Goal: Obtain resource: Obtain resource

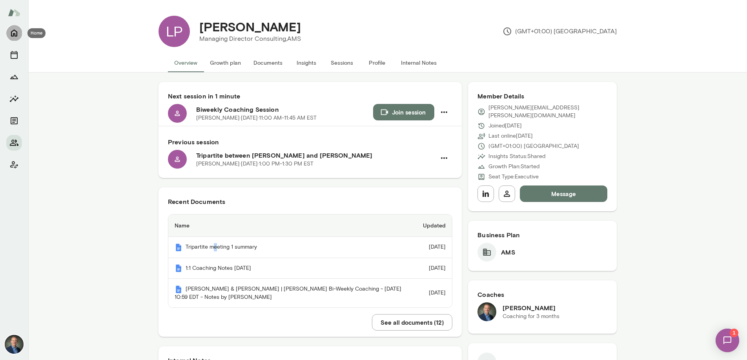
click at [18, 32] on icon "Home" at bounding box center [13, 32] width 9 height 9
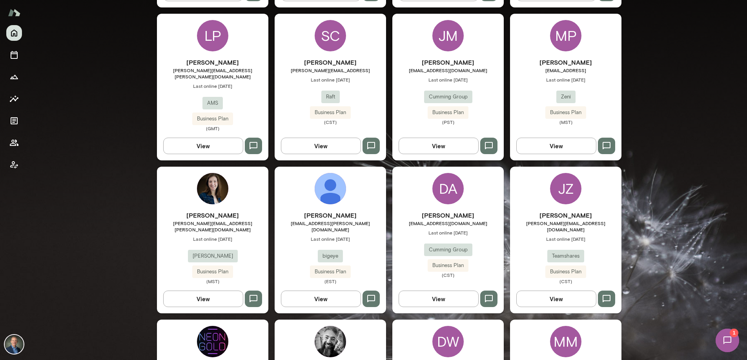
scroll to position [529, 0]
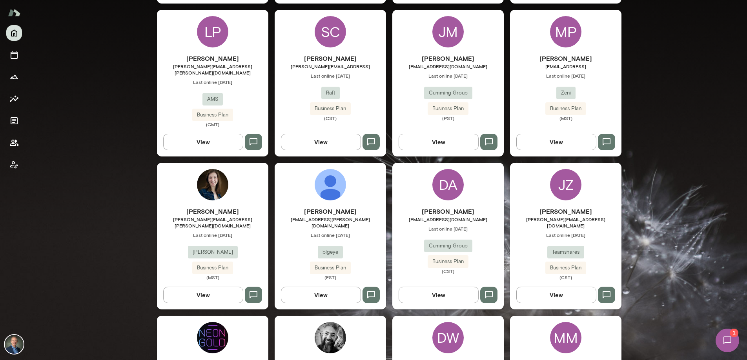
click at [412, 188] on div "DA [PERSON_NAME] [EMAIL_ADDRESS][DOMAIN_NAME] Last online [DATE] Cumming Group …" at bounding box center [447, 236] width 111 height 147
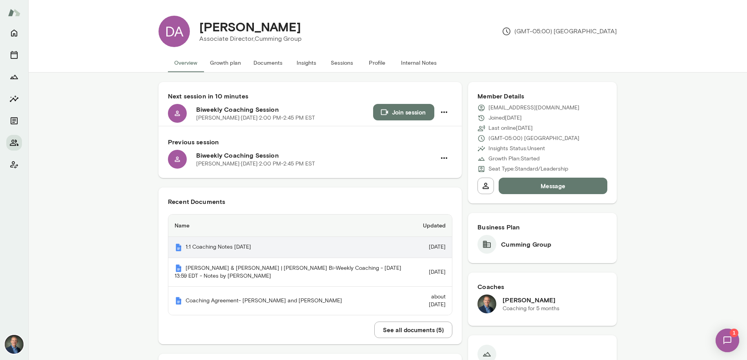
click at [242, 245] on th "1:1 Coaching Notes [DATE]" at bounding box center [289, 247] width 242 height 21
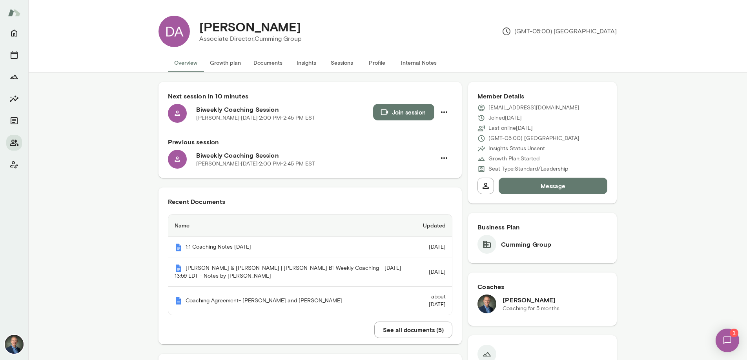
click at [262, 62] on button "Documents" at bounding box center [268, 62] width 42 height 19
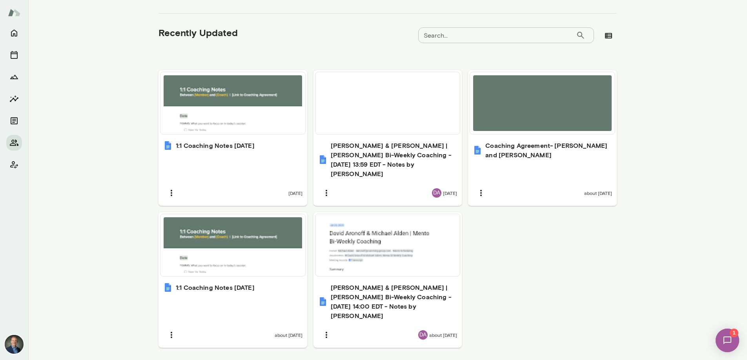
scroll to position [239, 0]
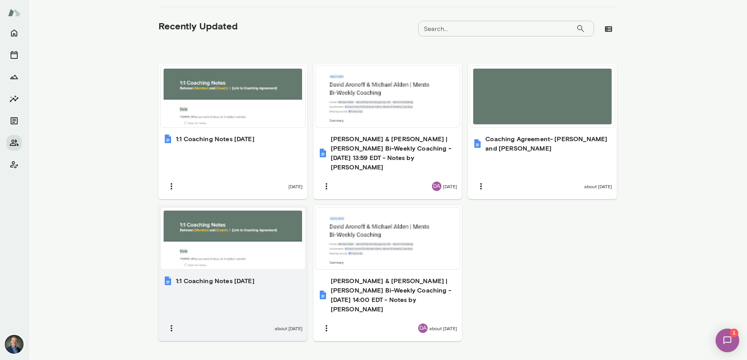
click at [263, 232] on div at bounding box center [233, 239] width 139 height 56
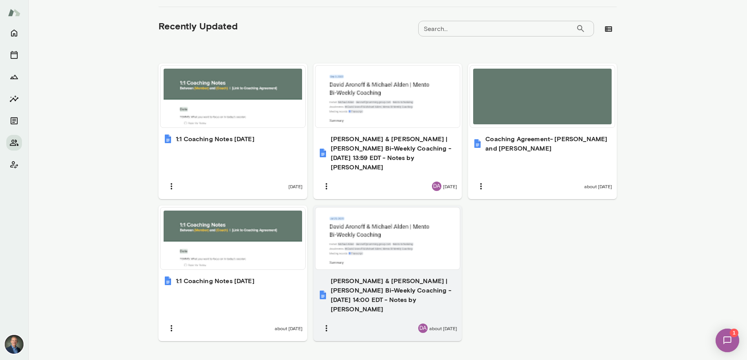
click at [375, 232] on div at bounding box center [388, 239] width 139 height 56
click at [325, 324] on icon "button" at bounding box center [326, 328] width 9 height 9
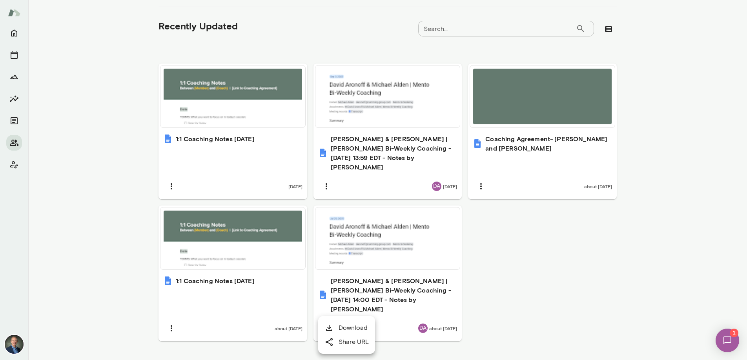
click at [509, 279] on div at bounding box center [373, 180] width 747 height 360
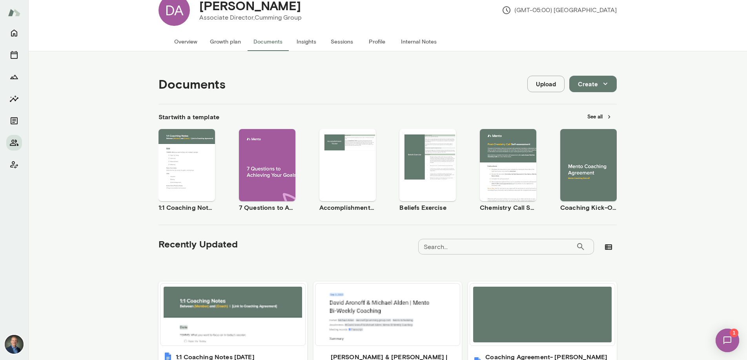
scroll to position [0, 0]
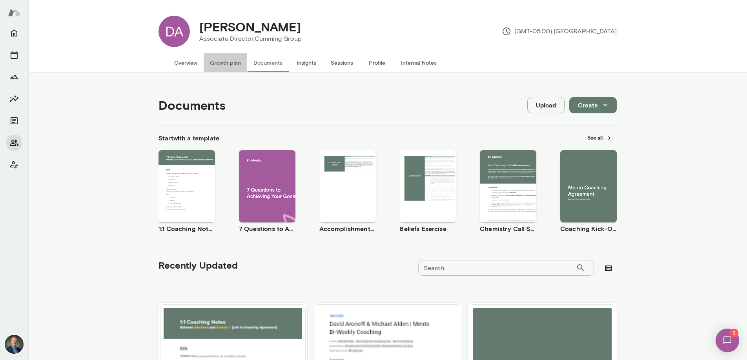
click at [235, 61] on button "Growth plan" at bounding box center [226, 62] width 44 height 19
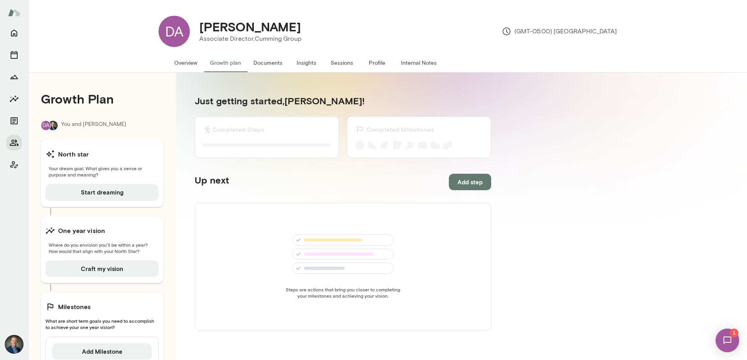
click at [276, 62] on button "Documents" at bounding box center [268, 62] width 42 height 19
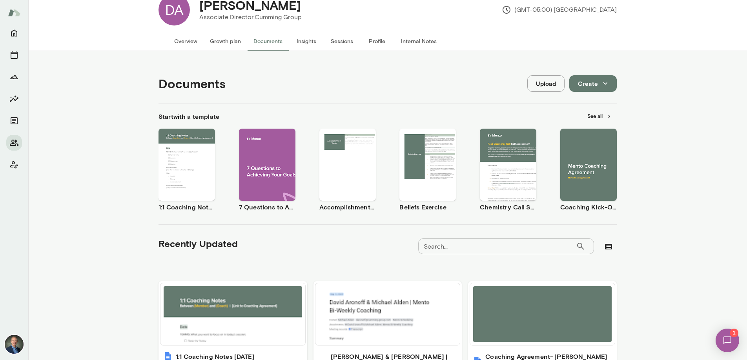
scroll to position [24, 0]
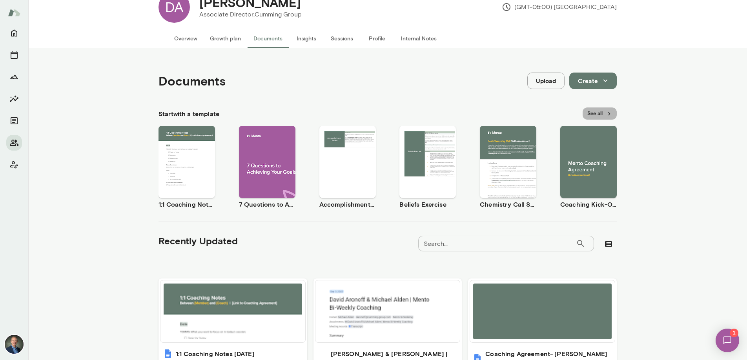
click at [587, 116] on button "See all" at bounding box center [600, 114] width 34 height 12
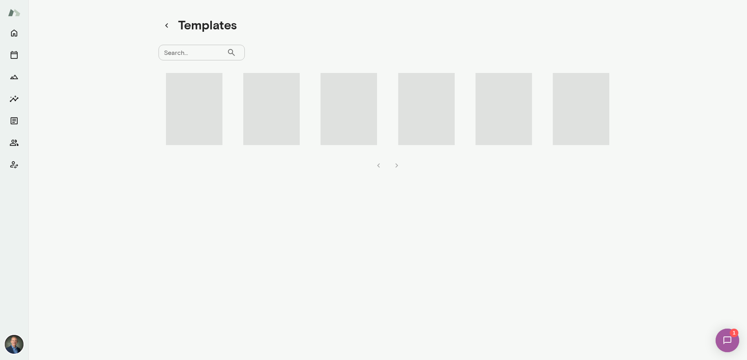
scroll to position [6, 0]
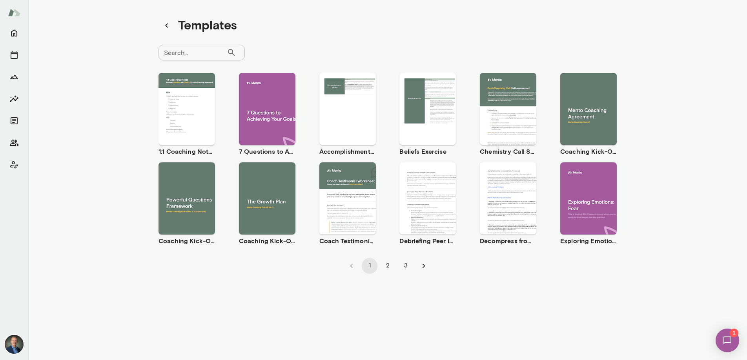
click at [272, 205] on span "Preview" at bounding box center [272, 205] width 18 height 6
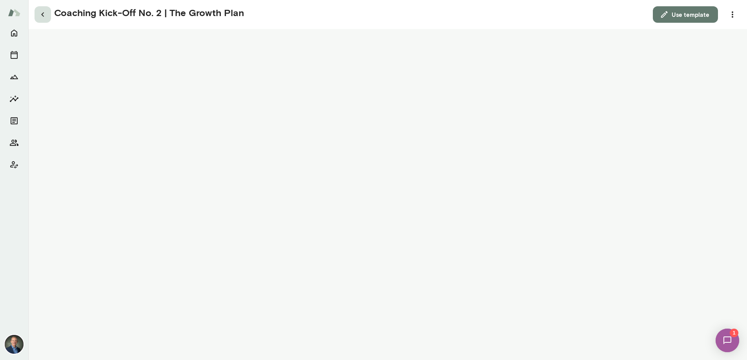
click at [44, 15] on icon "button" at bounding box center [42, 14] width 9 height 9
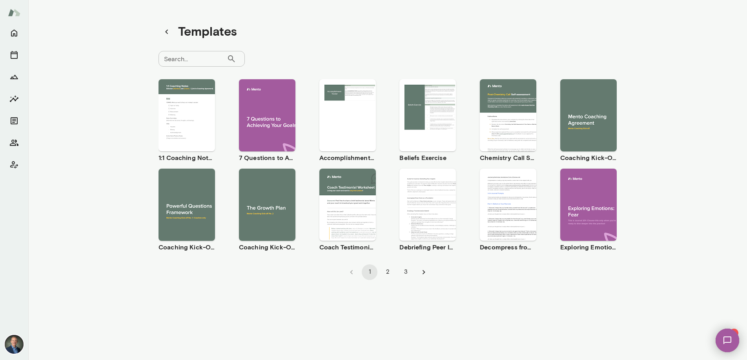
scroll to position [5, 0]
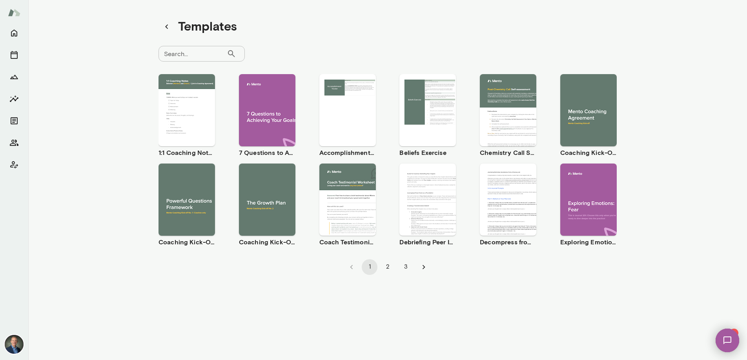
click at [265, 191] on span "Use template" at bounding box center [271, 193] width 29 height 6
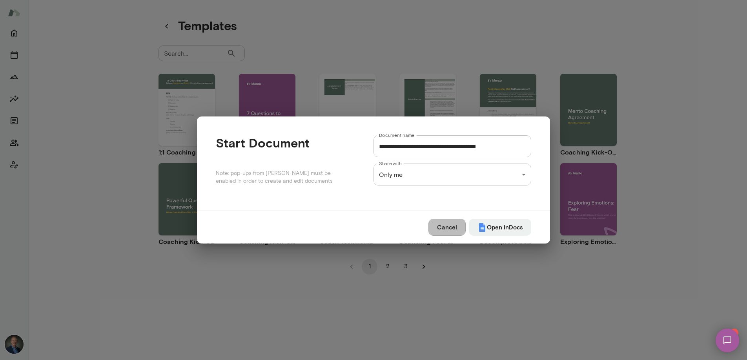
drag, startPoint x: 443, startPoint y: 229, endPoint x: 392, endPoint y: 217, distance: 52.5
click at [442, 229] on button "Cancel" at bounding box center [447, 227] width 37 height 16
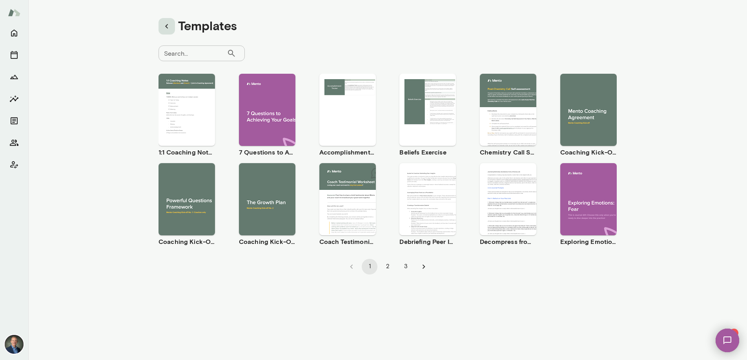
click at [166, 28] on icon "button" at bounding box center [166, 26] width 9 height 9
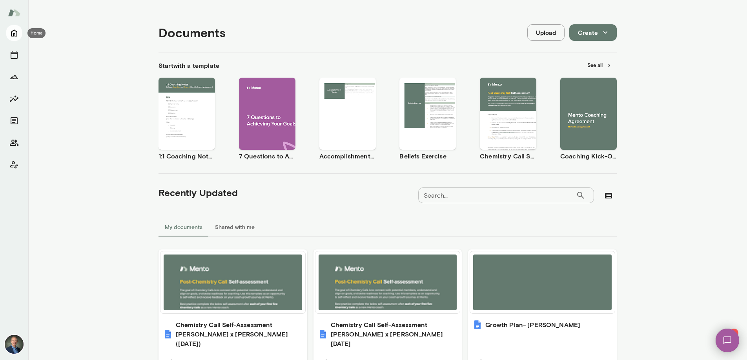
click at [11, 37] on icon "Home" at bounding box center [13, 32] width 9 height 9
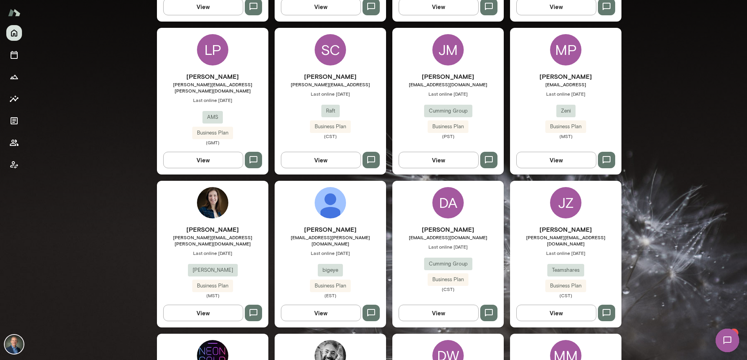
scroll to position [517, 0]
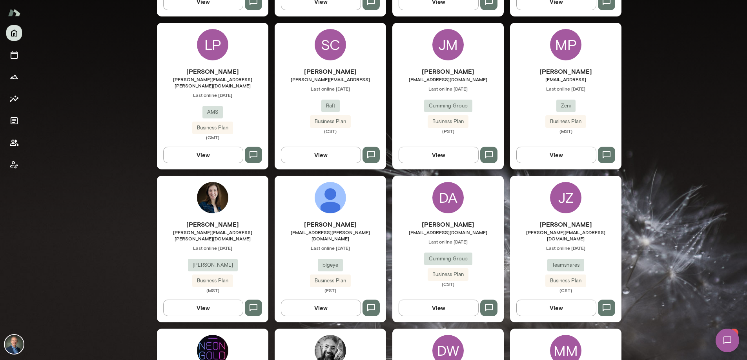
click at [415, 201] on div "DA [PERSON_NAME] [EMAIL_ADDRESS][DOMAIN_NAME] Last online [DATE] Cumming Group …" at bounding box center [447, 249] width 111 height 147
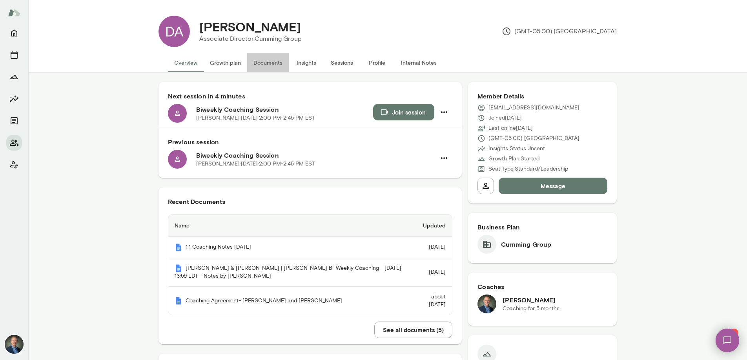
click at [274, 60] on button "Documents" at bounding box center [268, 62] width 42 height 19
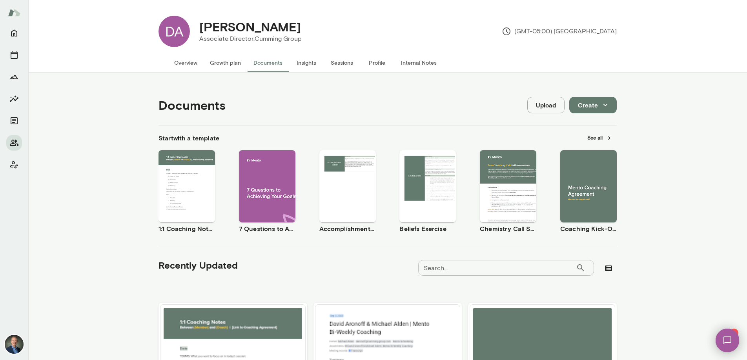
click at [601, 137] on button "See all" at bounding box center [600, 138] width 34 height 12
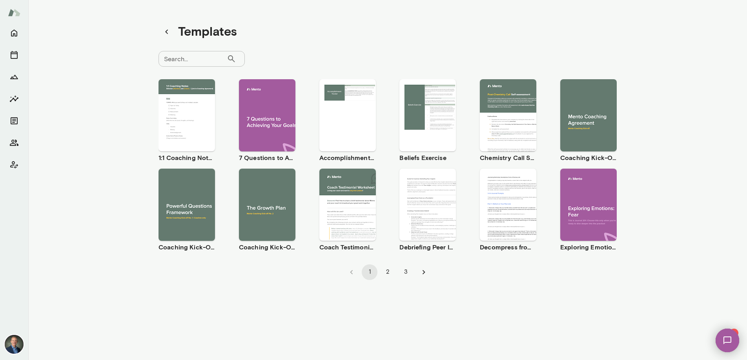
click at [277, 198] on span "Use template" at bounding box center [271, 198] width 29 height 6
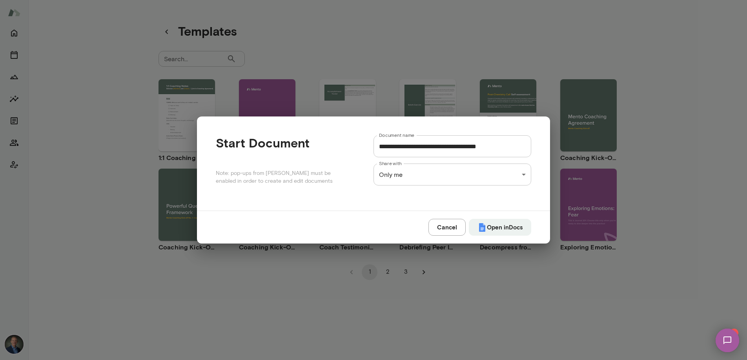
click at [467, 0] on div "**********" at bounding box center [373, 0] width 747 height 0
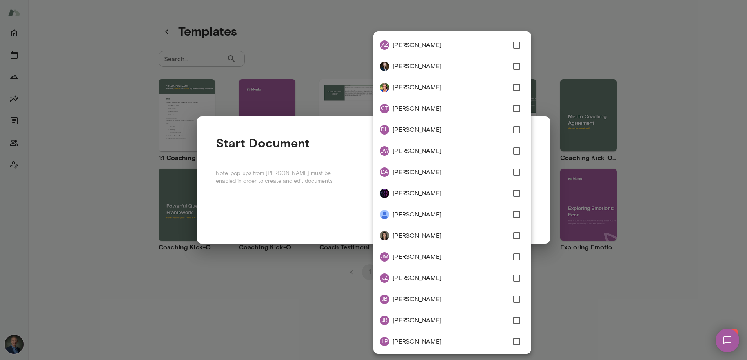
click at [442, 173] on span "[PERSON_NAME]" at bounding box center [450, 172] width 116 height 9
type input "**********"
click at [587, 266] on div at bounding box center [373, 180] width 747 height 360
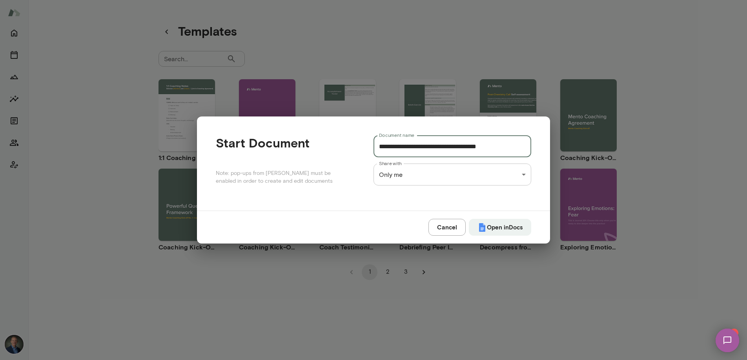
drag, startPoint x: 465, startPoint y: 147, endPoint x: 376, endPoint y: 148, distance: 89.1
click at [376, 148] on input "**********" at bounding box center [453, 146] width 158 height 22
click at [425, 150] on input "**********" at bounding box center [453, 146] width 158 height 22
click at [497, 226] on button "Open in Docs" at bounding box center [500, 227] width 62 height 16
type input "**********"
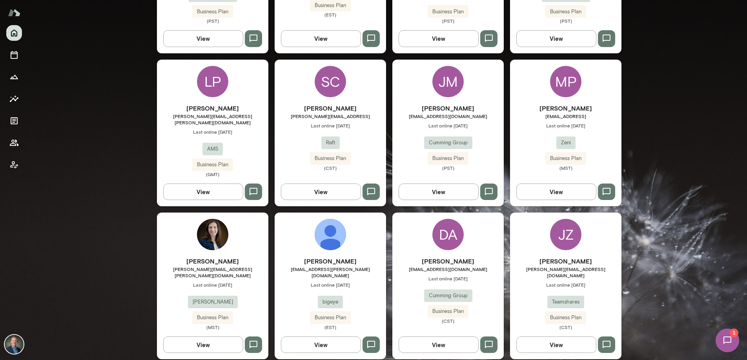
scroll to position [512, 0]
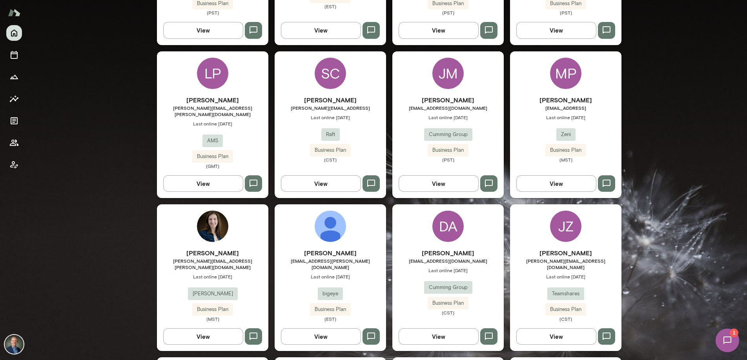
click at [414, 234] on div "DA [PERSON_NAME] [EMAIL_ADDRESS][DOMAIN_NAME] Last online [DATE] Cumming Group …" at bounding box center [447, 277] width 111 height 147
